Goal: Download file/media

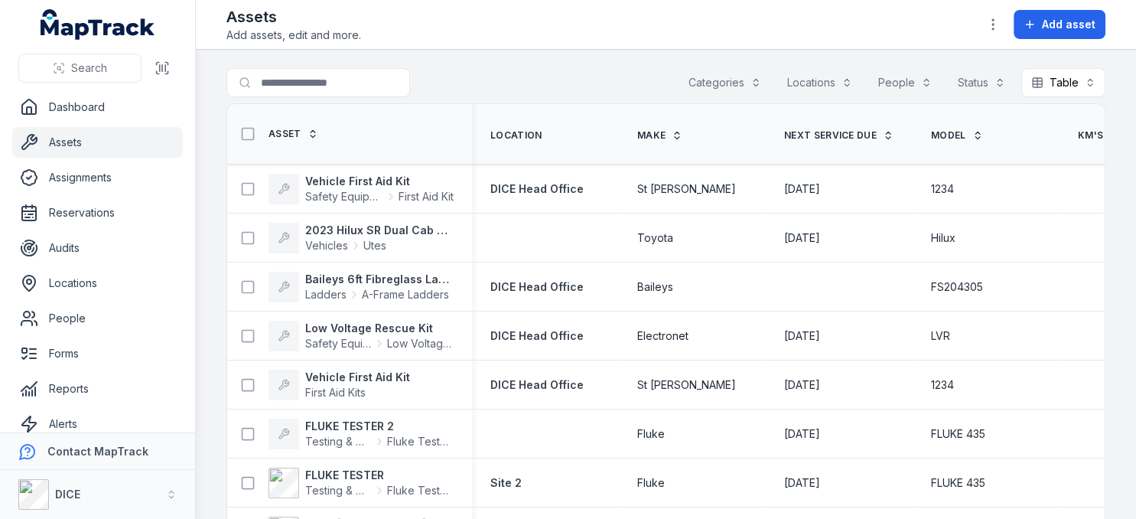
click at [848, 129] on span "Next Service Due" at bounding box center [830, 135] width 93 height 12
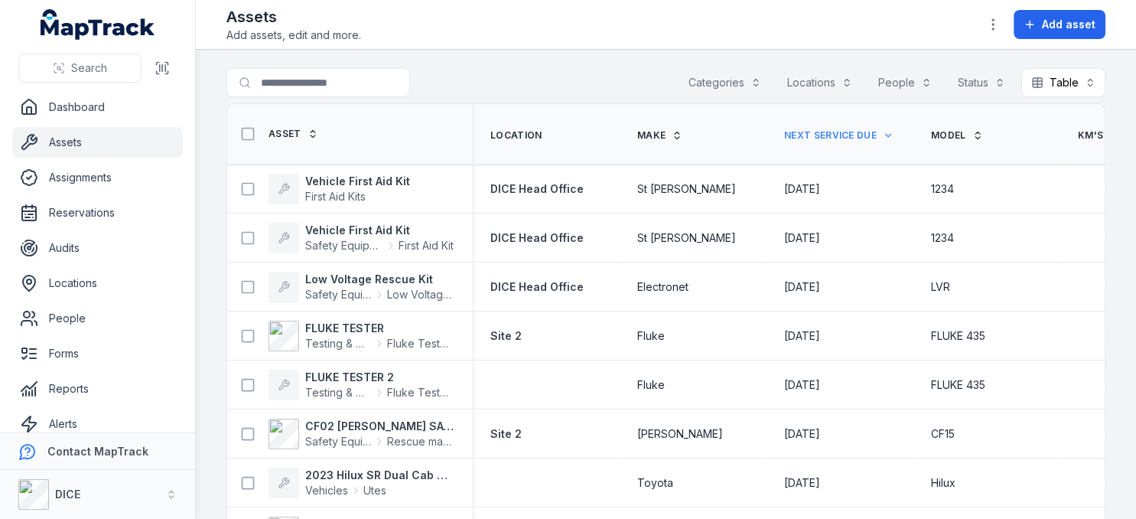
click at [886, 134] on icon at bounding box center [887, 135] width 5 height 3
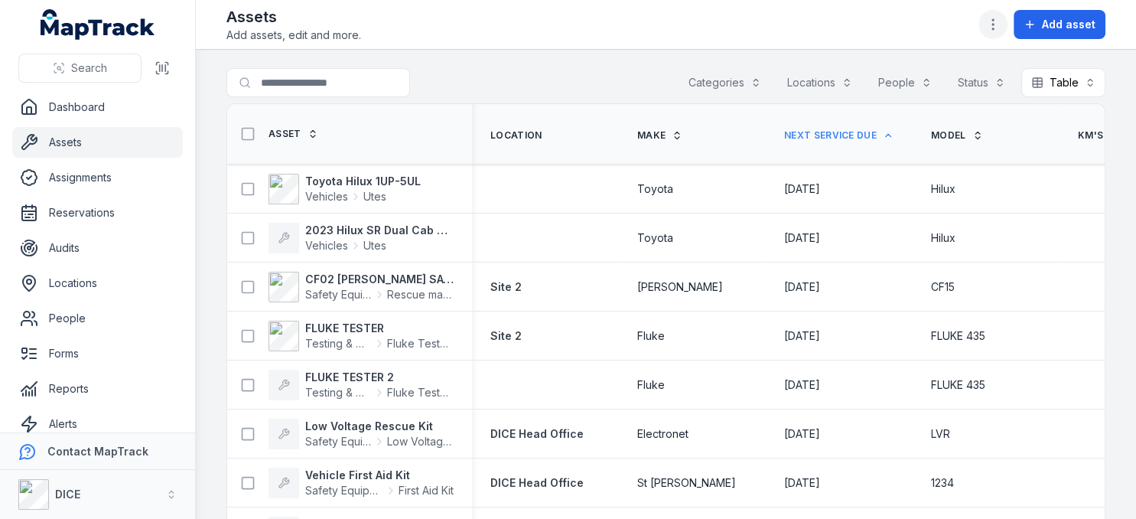
click at [994, 25] on circle "button" at bounding box center [993, 25] width 2 height 2
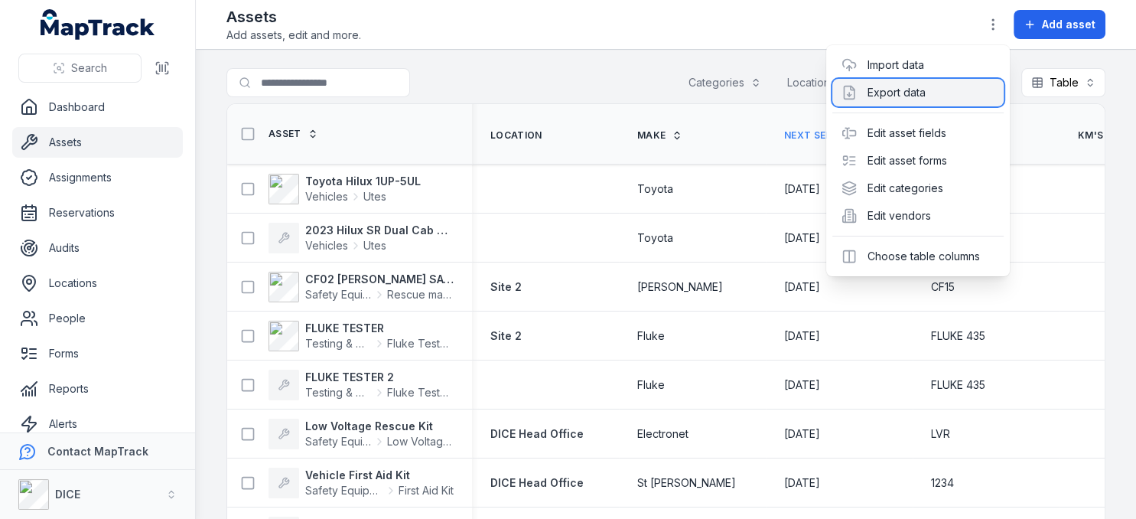
click at [913, 95] on div "Export data" at bounding box center [917, 93] width 171 height 28
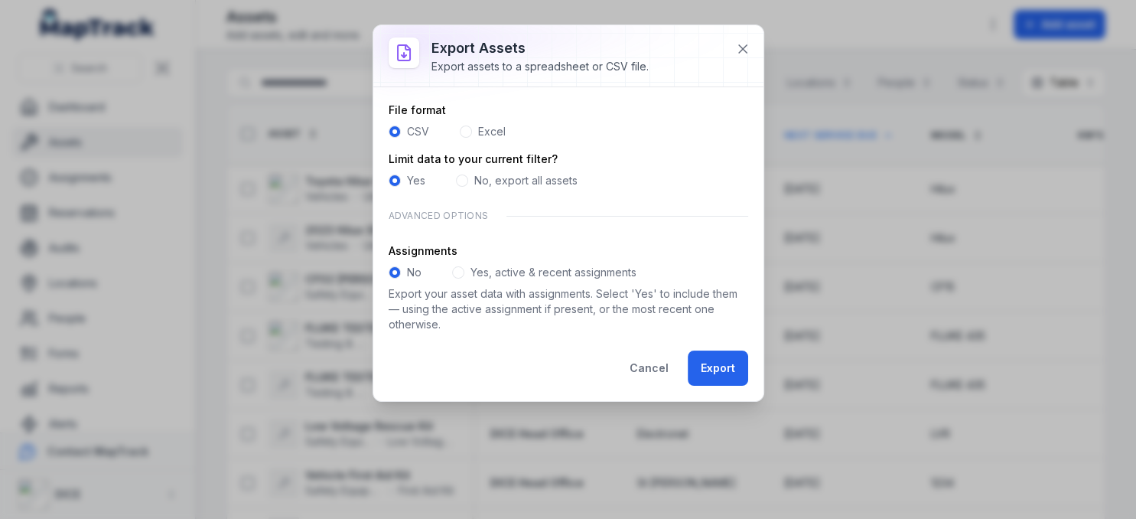
click at [464, 132] on span at bounding box center [466, 131] width 12 height 12
click at [459, 274] on span at bounding box center [458, 272] width 12 height 12
click at [717, 366] on button "Export" at bounding box center [718, 367] width 60 height 35
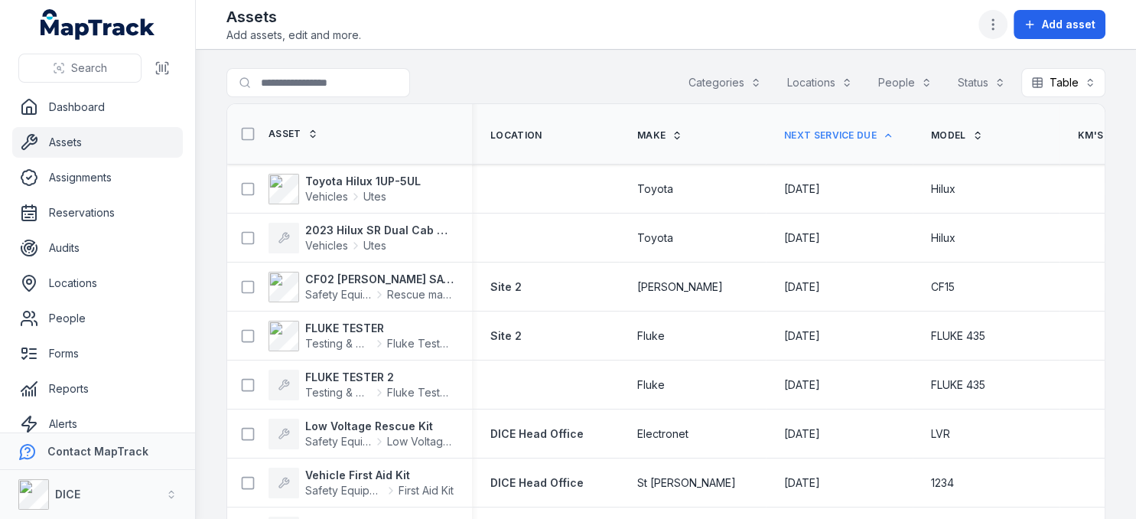
click at [994, 25] on circle "button" at bounding box center [993, 25] width 2 height 2
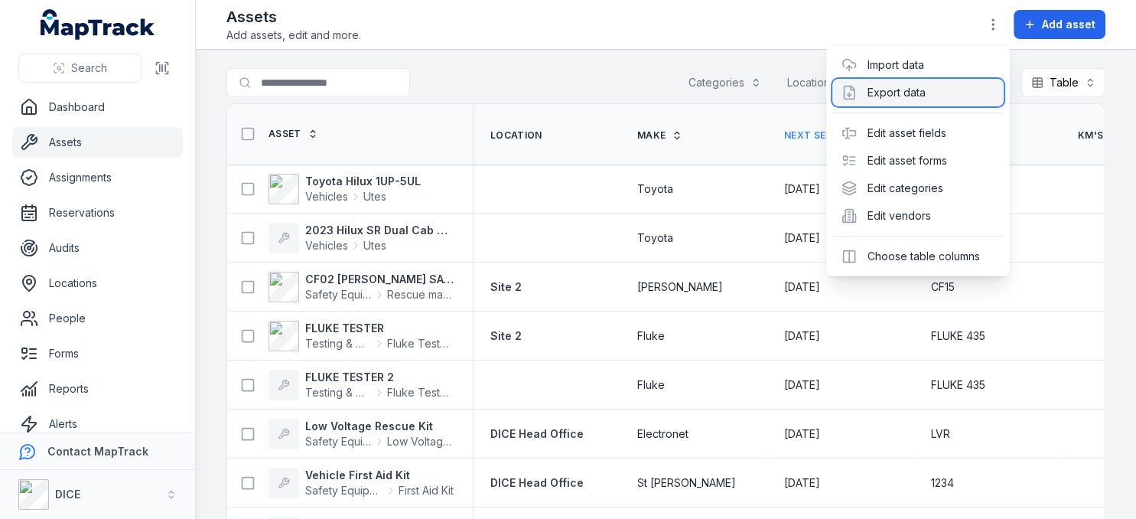
click at [916, 93] on div "Export data" at bounding box center [917, 93] width 171 height 28
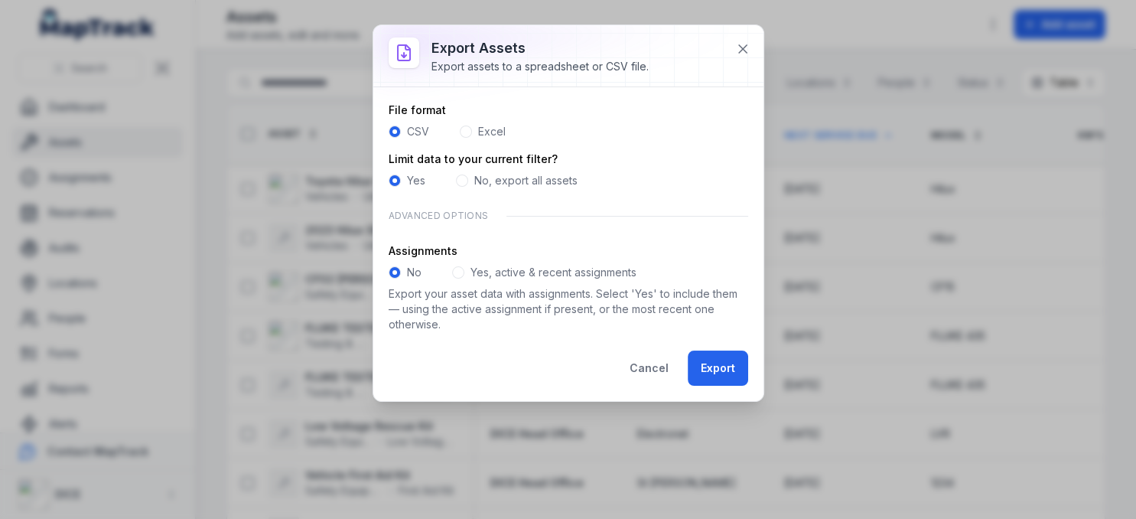
click at [457, 274] on span at bounding box center [458, 272] width 12 height 12
click at [718, 367] on button "Export" at bounding box center [718, 367] width 60 height 35
